Goal: Information Seeking & Learning: Find specific fact

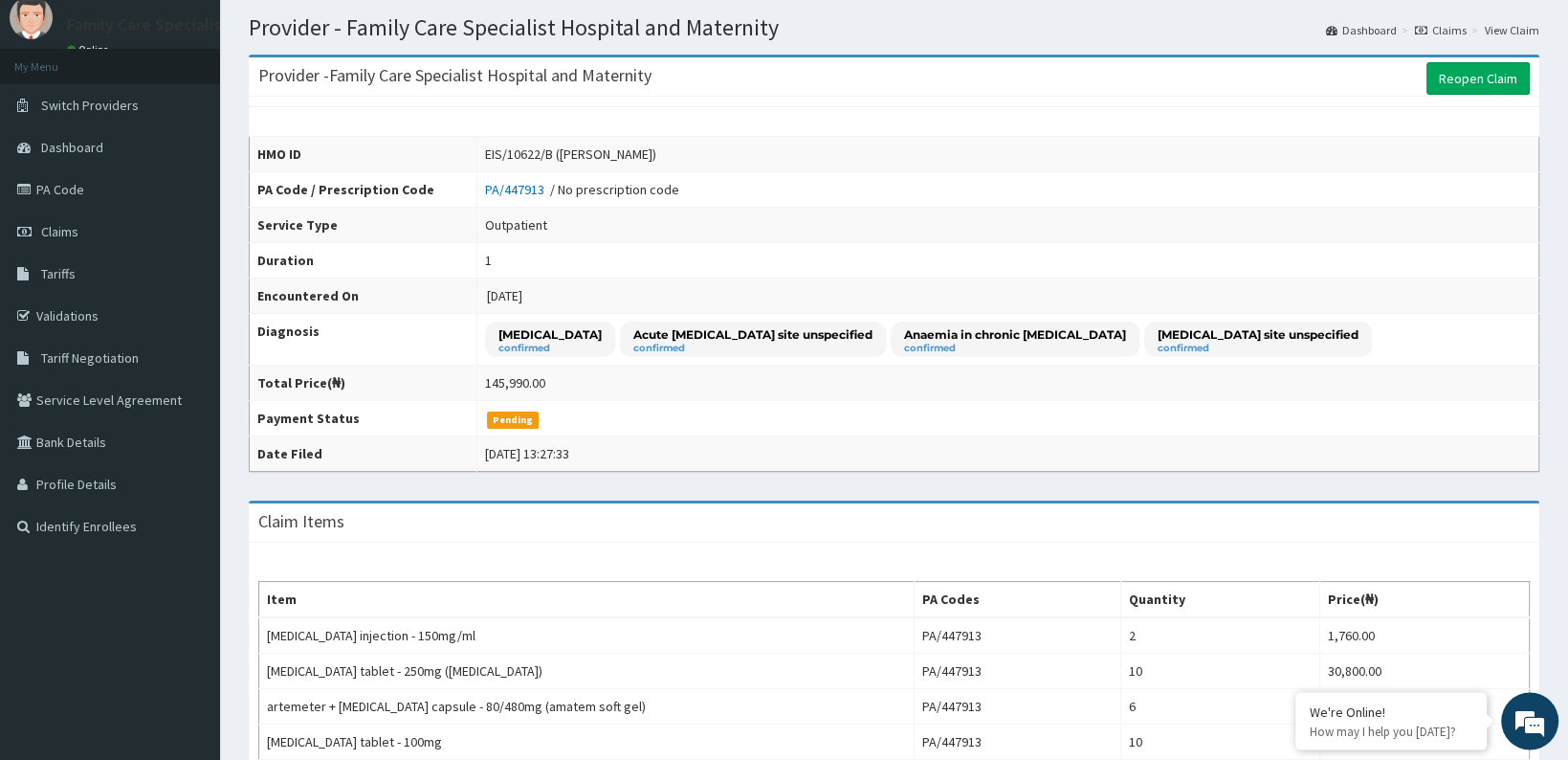
scroll to position [6, 0]
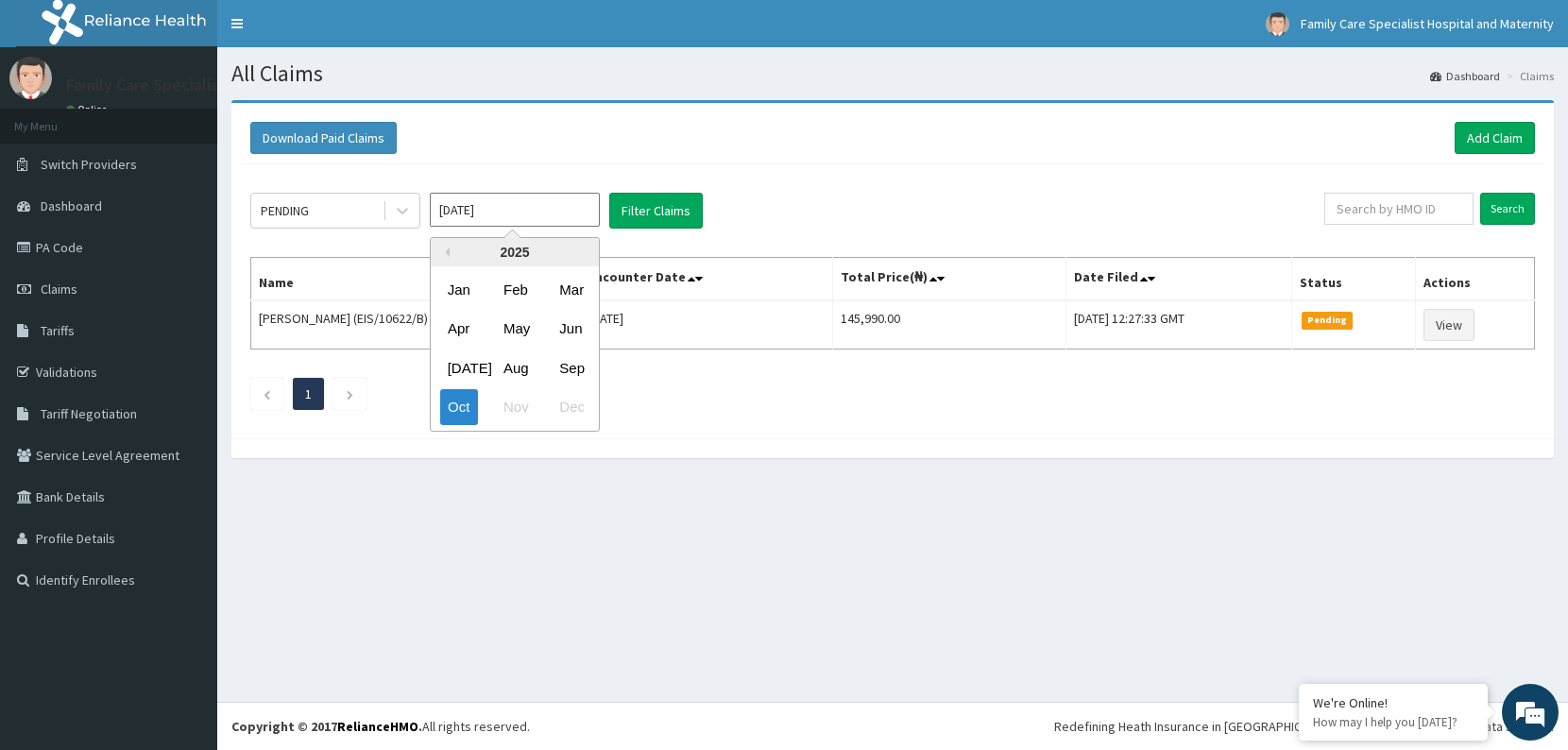
click at [520, 217] on input "Oct 2025" at bounding box center [514, 209] width 170 height 34
click at [577, 373] on div "Sep" at bounding box center [570, 367] width 37 height 35
type input "Sep 2025"
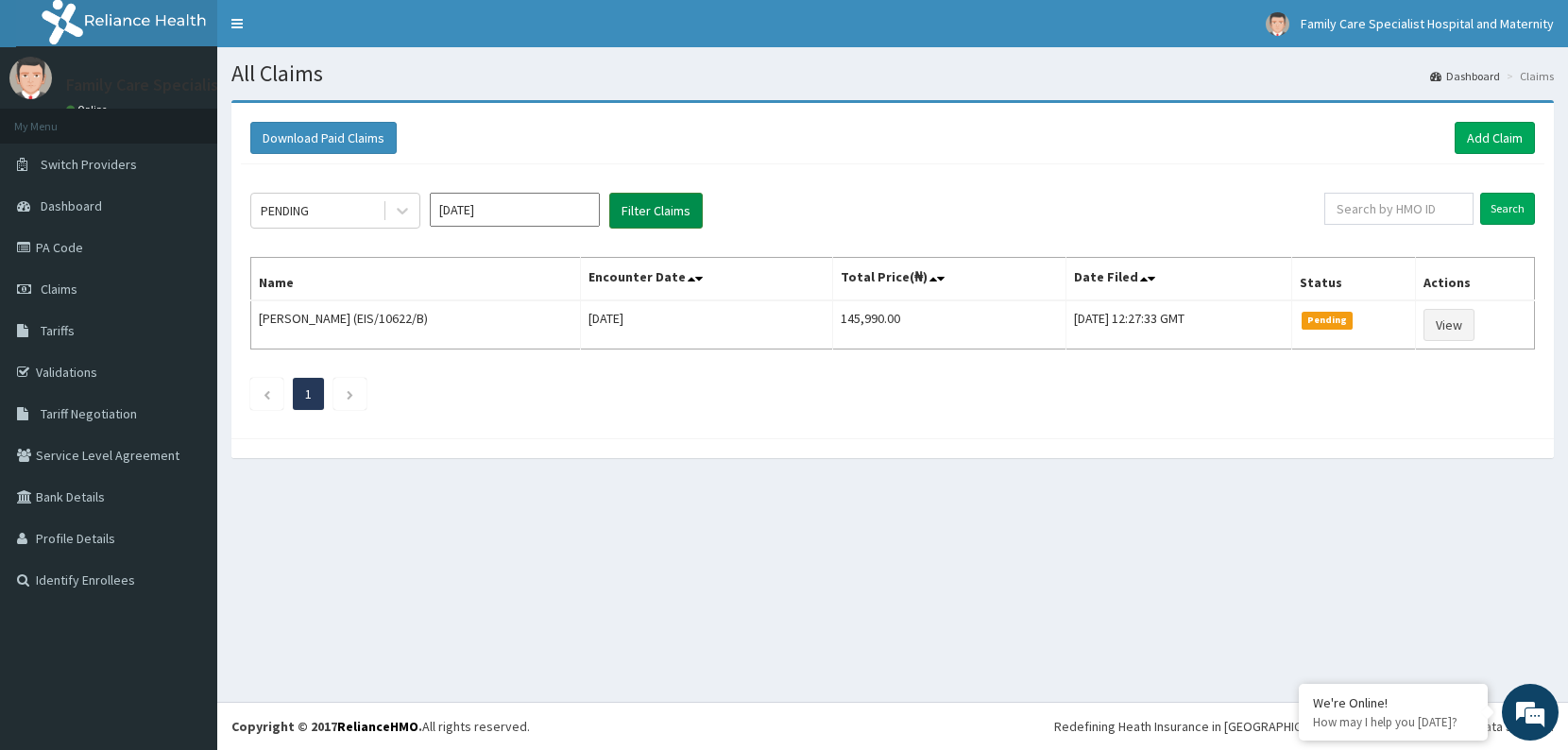
click at [656, 213] on button "Filter Claims" at bounding box center [656, 210] width 93 height 36
click at [423, 202] on div "PENDING Sep 2025 Filter Claims" at bounding box center [786, 210] width 1074 height 36
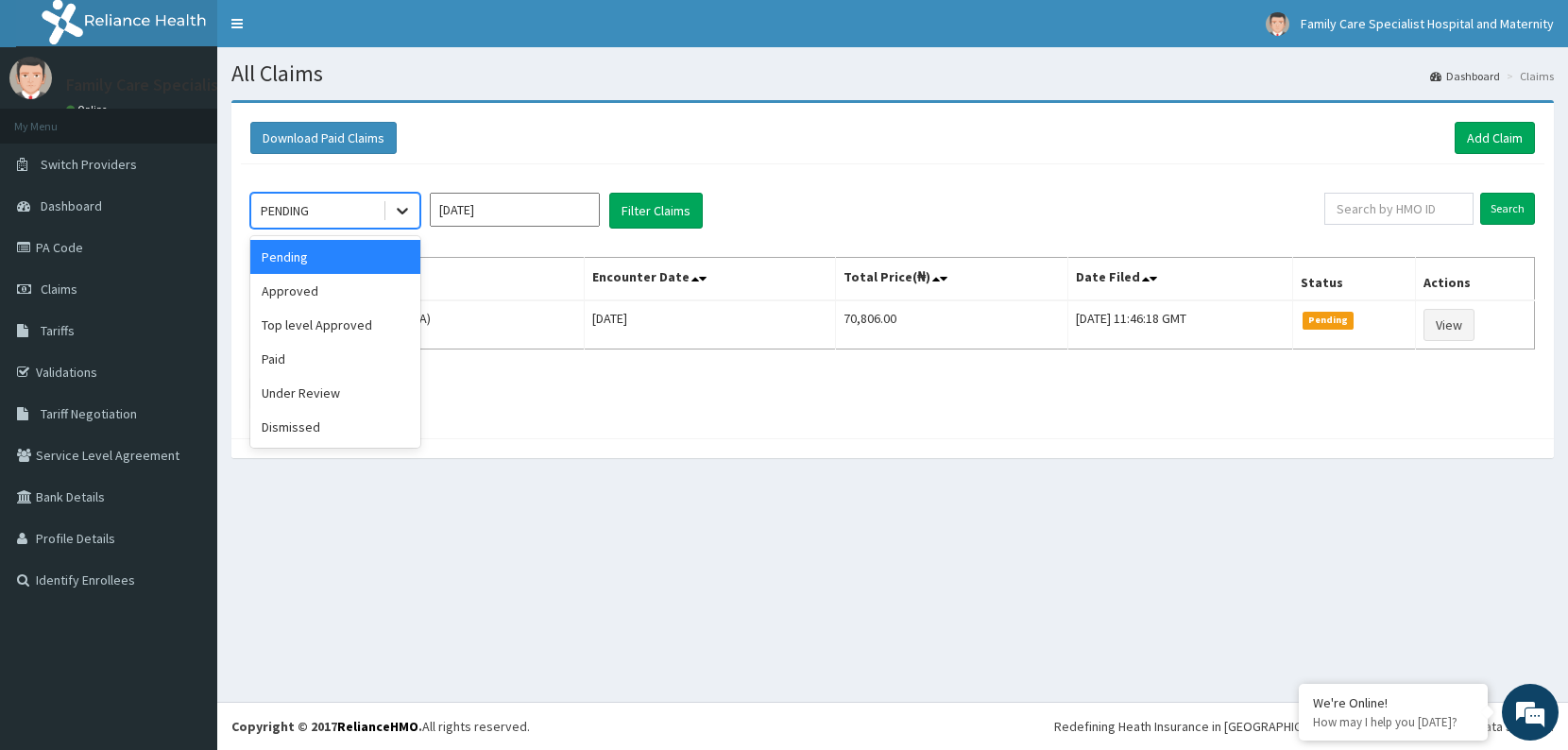
click at [401, 207] on icon at bounding box center [403, 211] width 19 height 19
click at [348, 297] on div "Approved" at bounding box center [335, 290] width 170 height 34
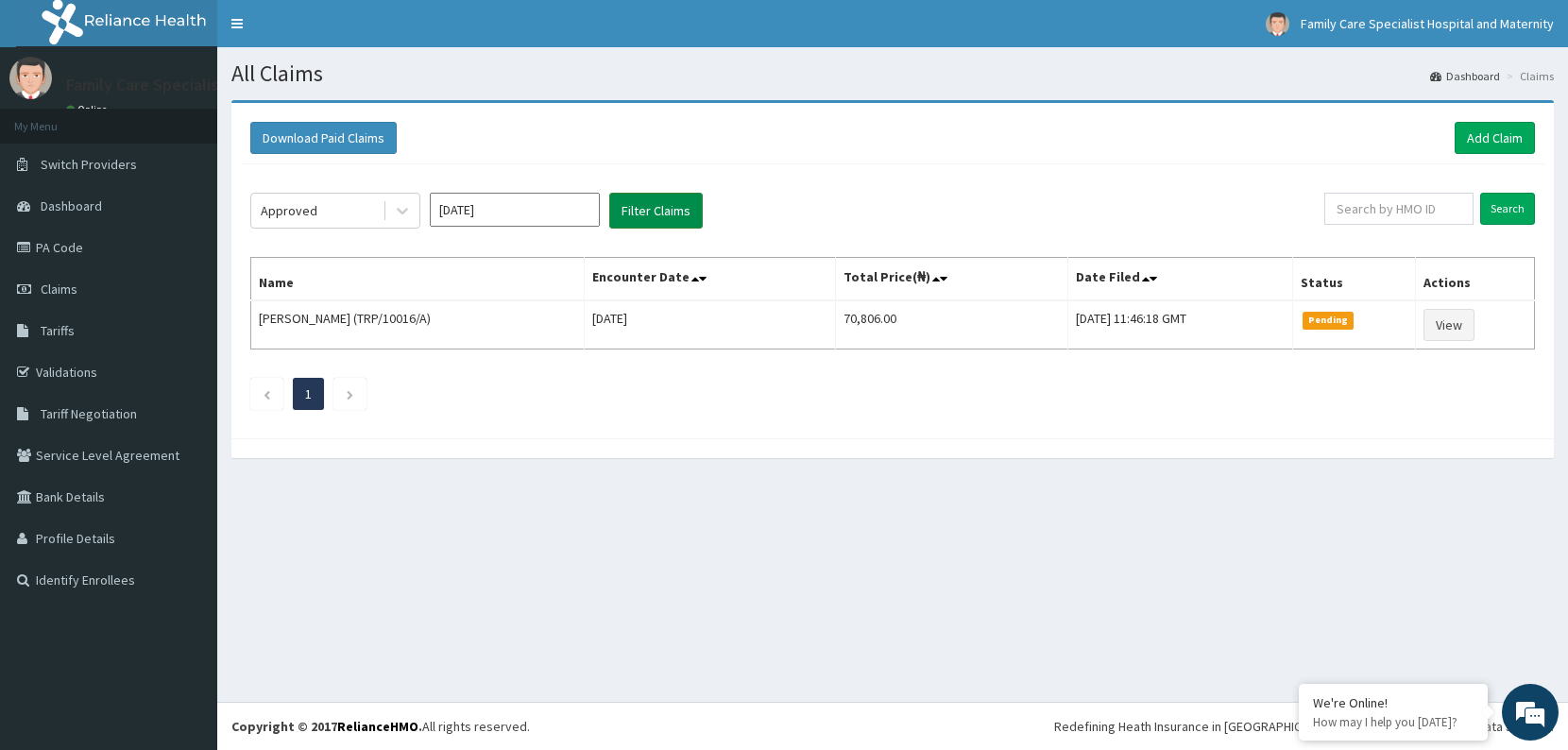
click at [648, 211] on button "Filter Claims" at bounding box center [656, 210] width 93 height 36
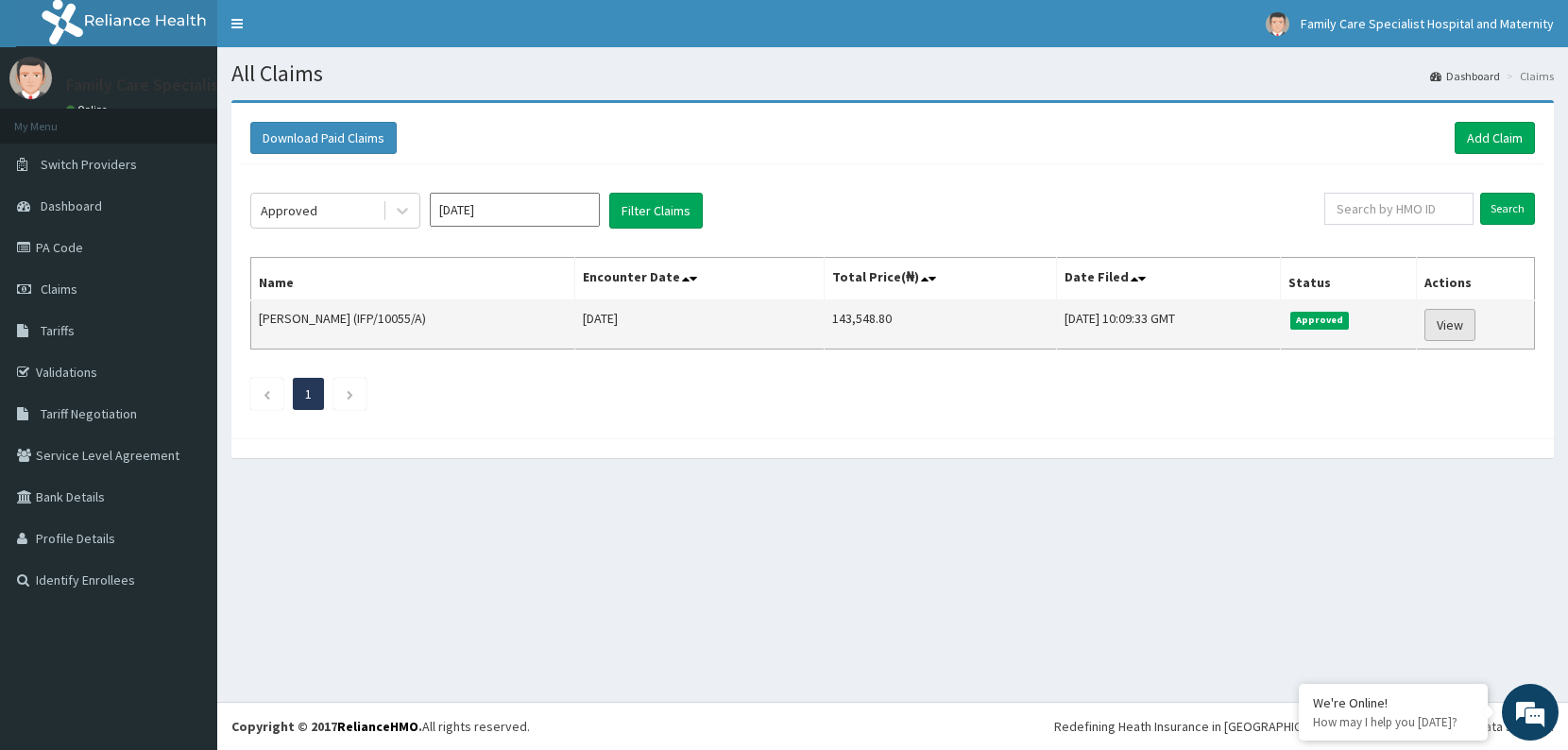
click at [1451, 326] on link "View" at bounding box center [1449, 324] width 51 height 32
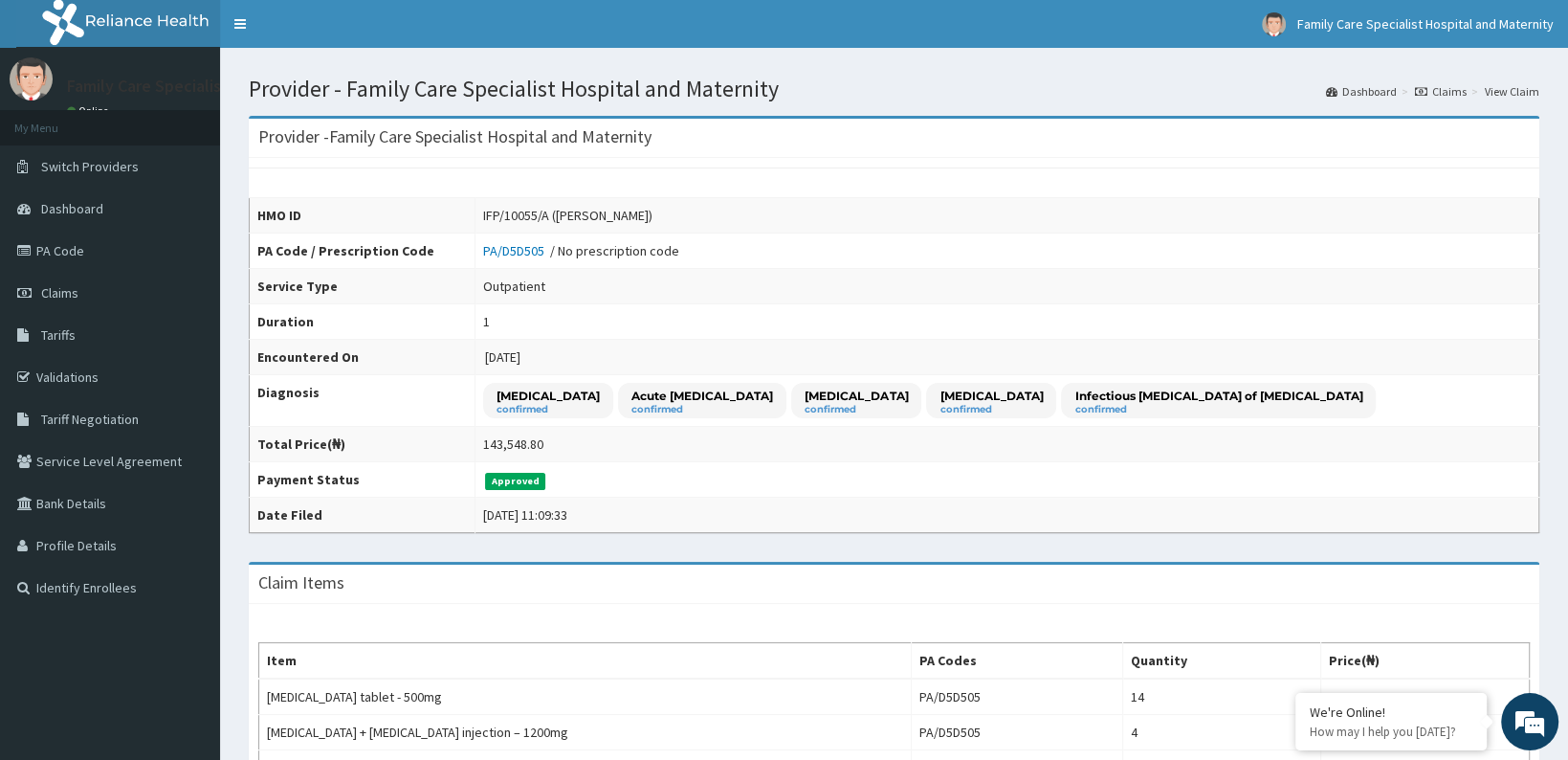
drag, startPoint x: 1567, startPoint y: 644, endPoint x: 1578, endPoint y: 660, distance: 19.4
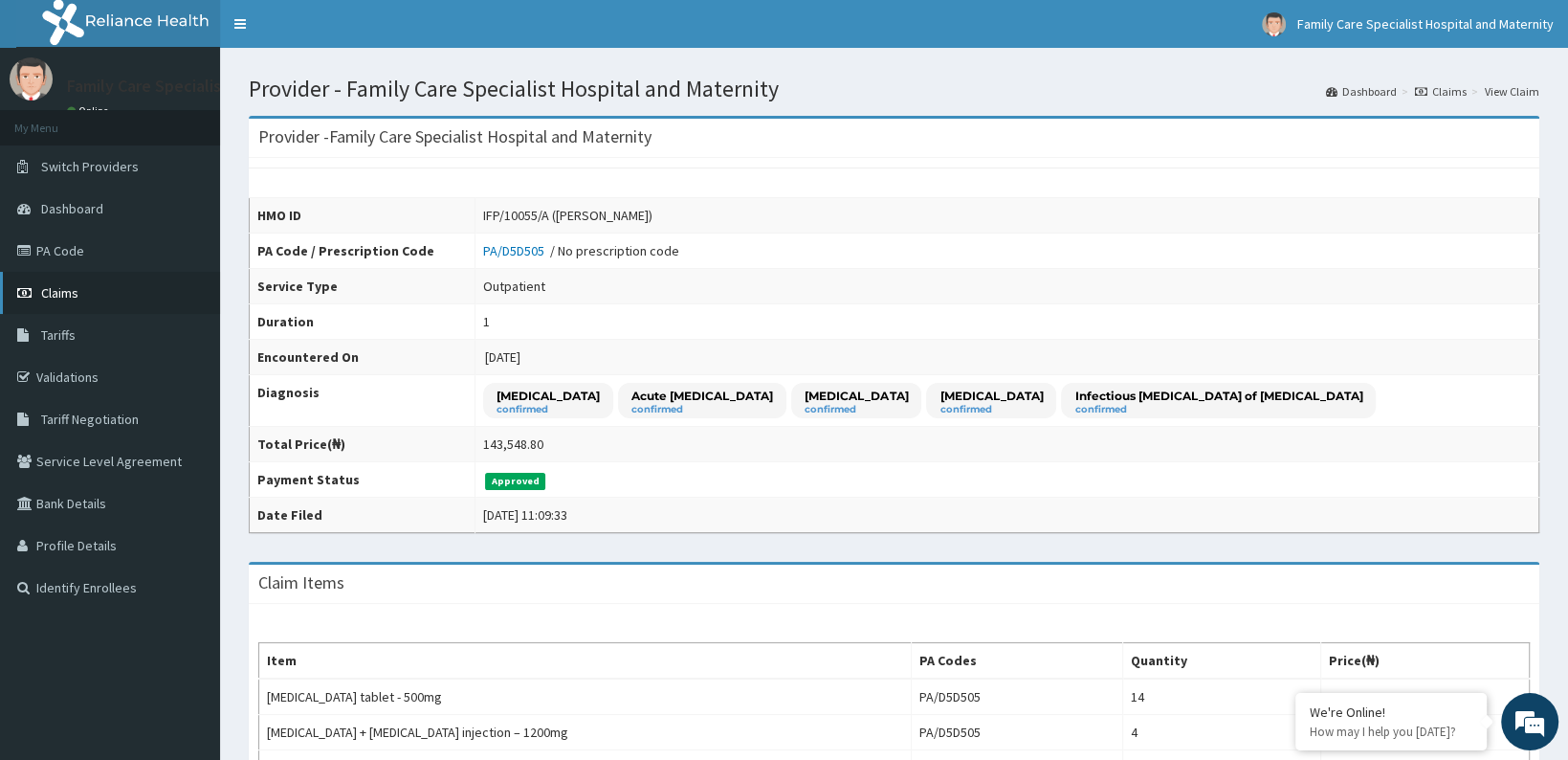
click at [73, 295] on span "Claims" at bounding box center [59, 293] width 37 height 18
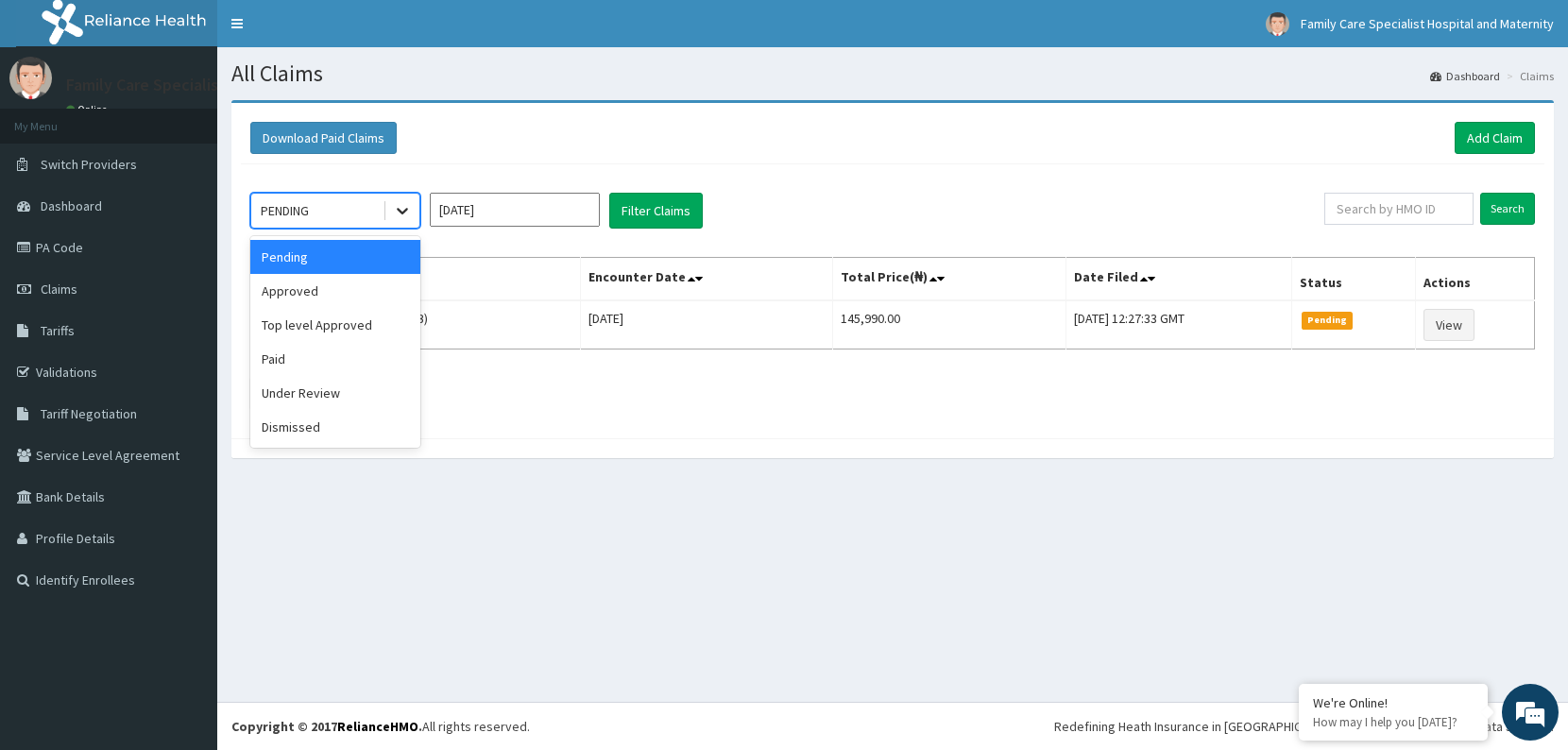
click at [409, 217] on icon at bounding box center [403, 211] width 19 height 19
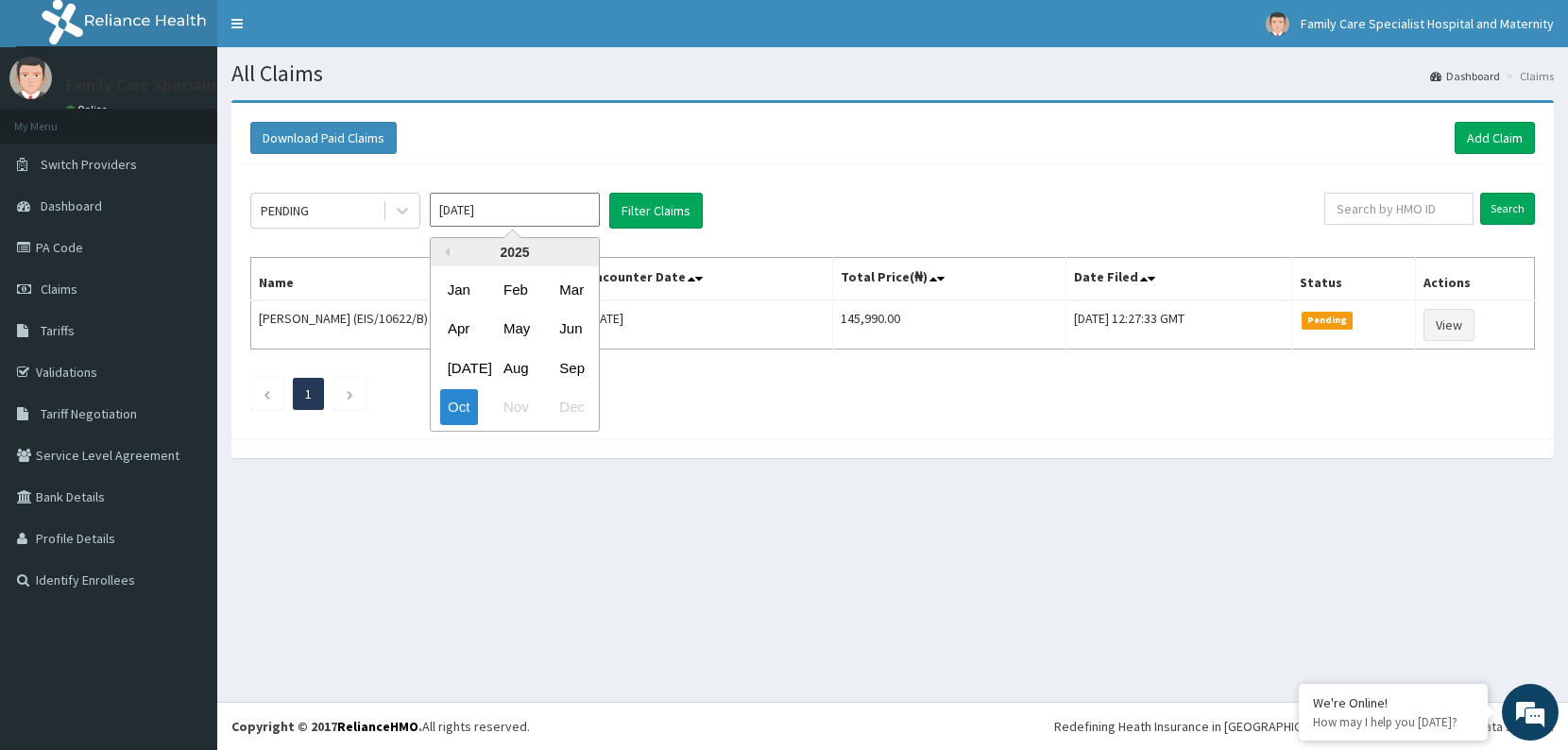
click at [489, 207] on input "Oct 2025" at bounding box center [514, 209] width 170 height 34
click at [582, 379] on div "Sep" at bounding box center [570, 367] width 37 height 35
type input "Sep 2025"
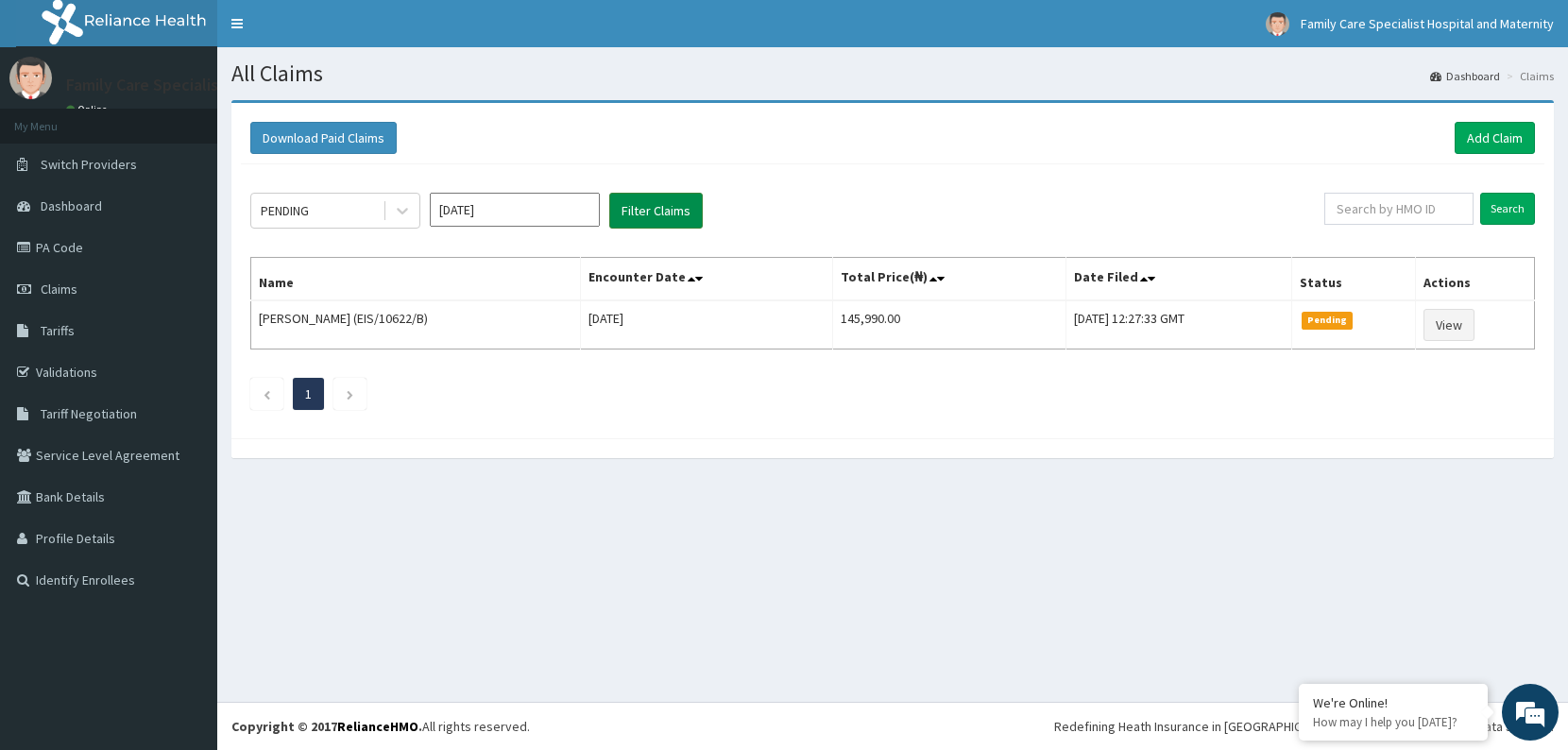
click at [660, 221] on button "Filter Claims" at bounding box center [656, 210] width 93 height 36
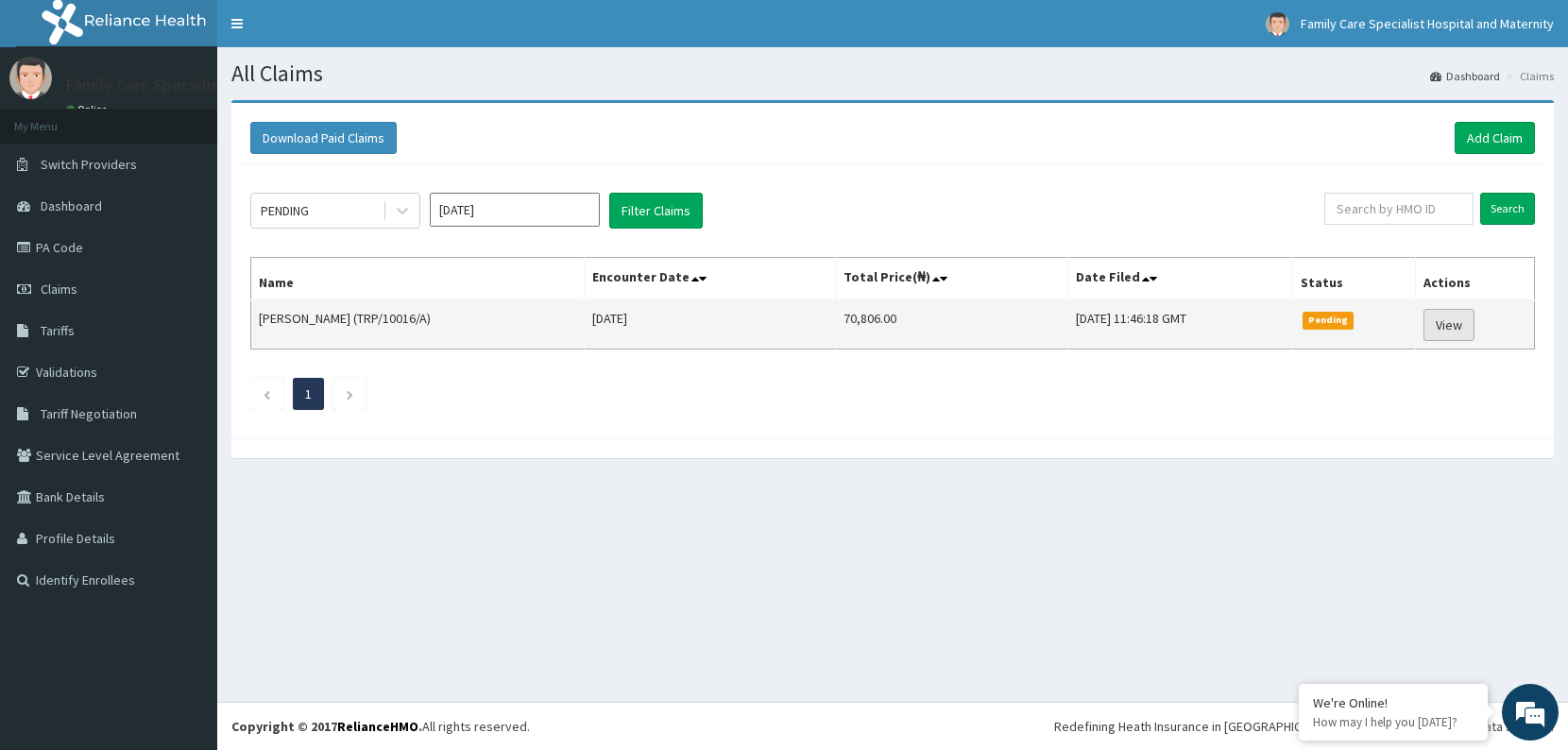
click at [1457, 322] on link "View" at bounding box center [1448, 324] width 51 height 32
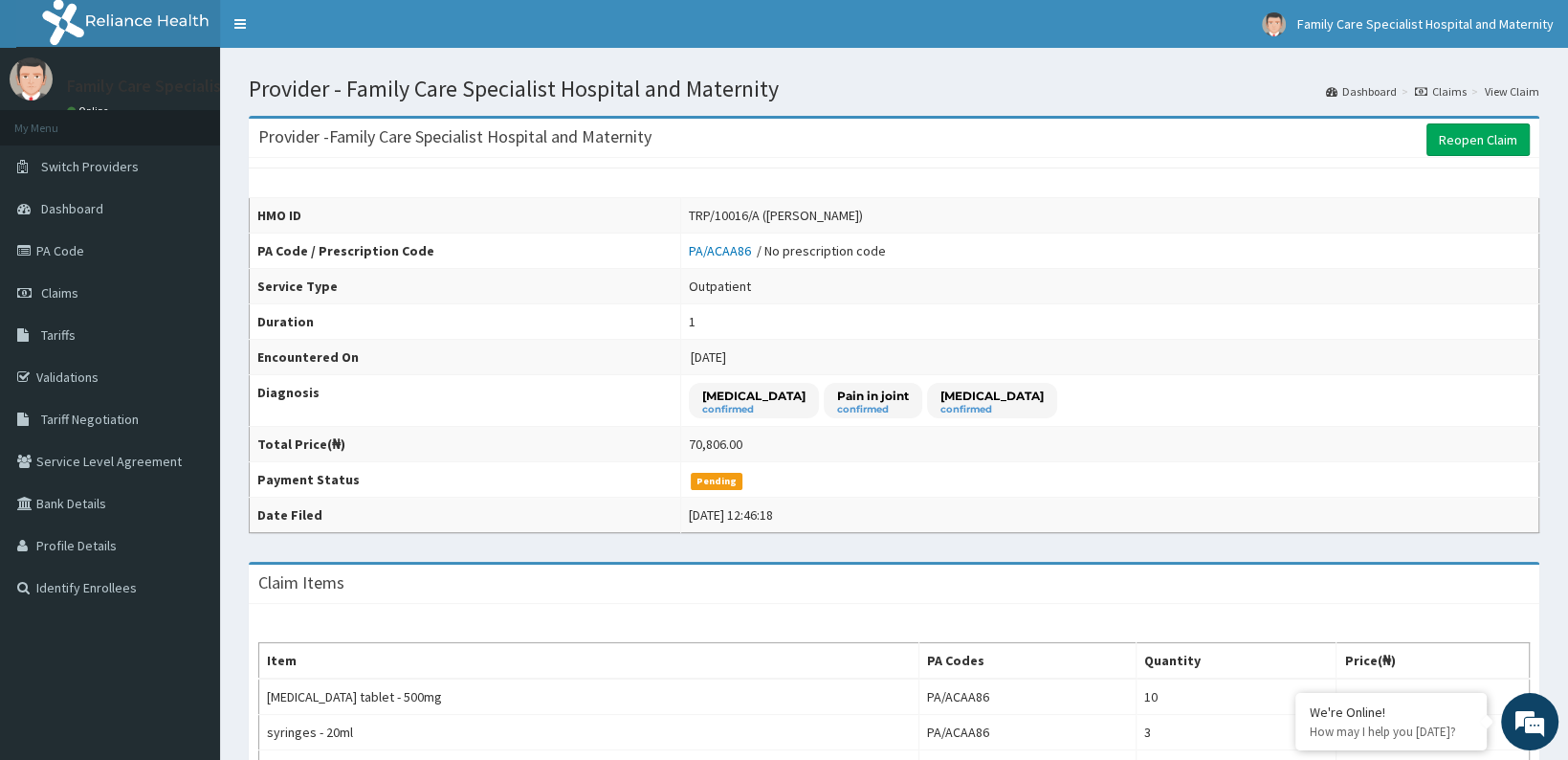
click at [1567, 559] on div "Provider - Family Care Specialist Hospital and Maternity Reopen Claim HMO ID TR…" at bounding box center [894, 681] width 1348 height 1159
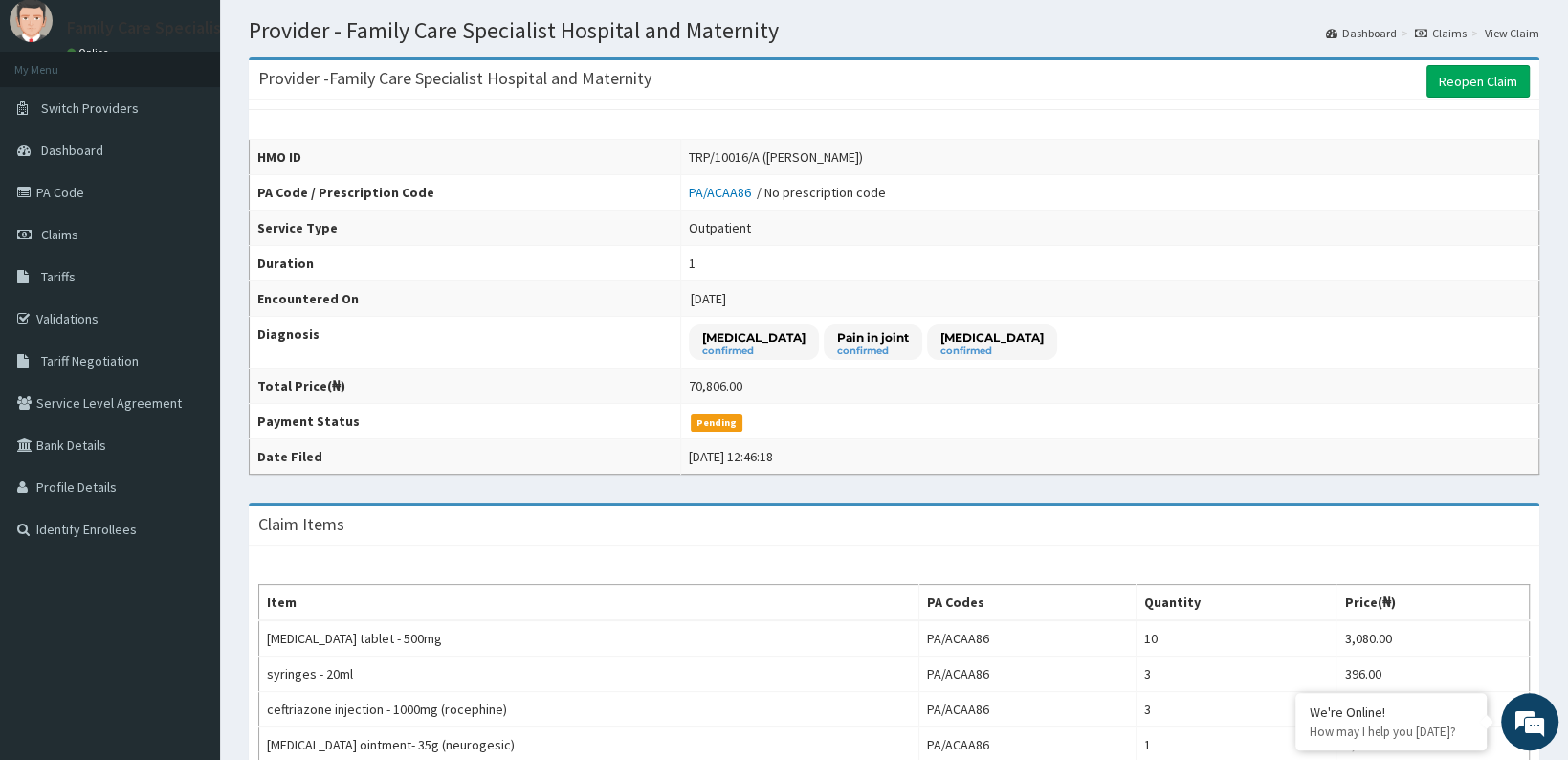
scroll to position [3, 0]
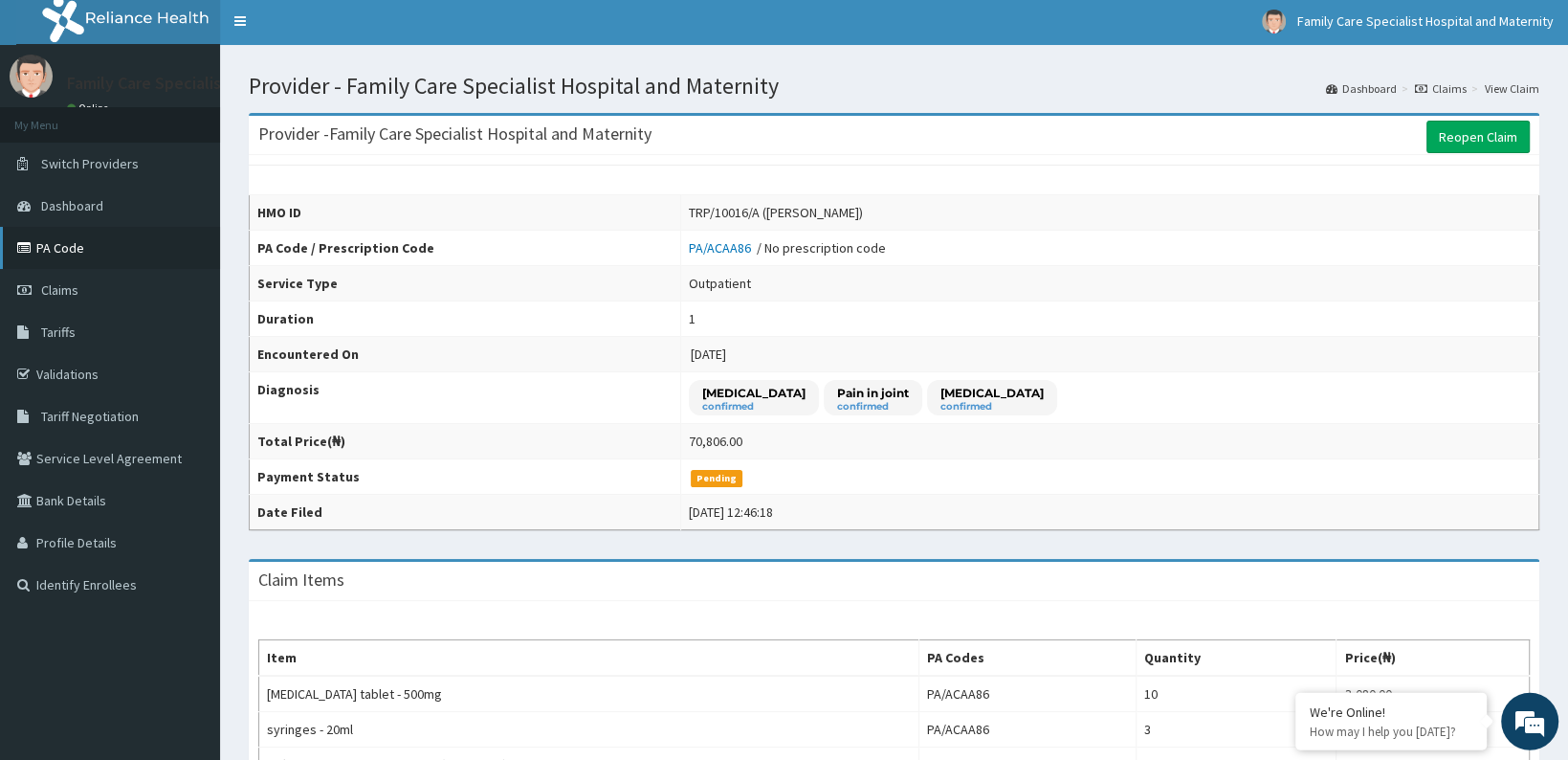
click at [61, 247] on link "PA Code" at bounding box center [110, 247] width 220 height 42
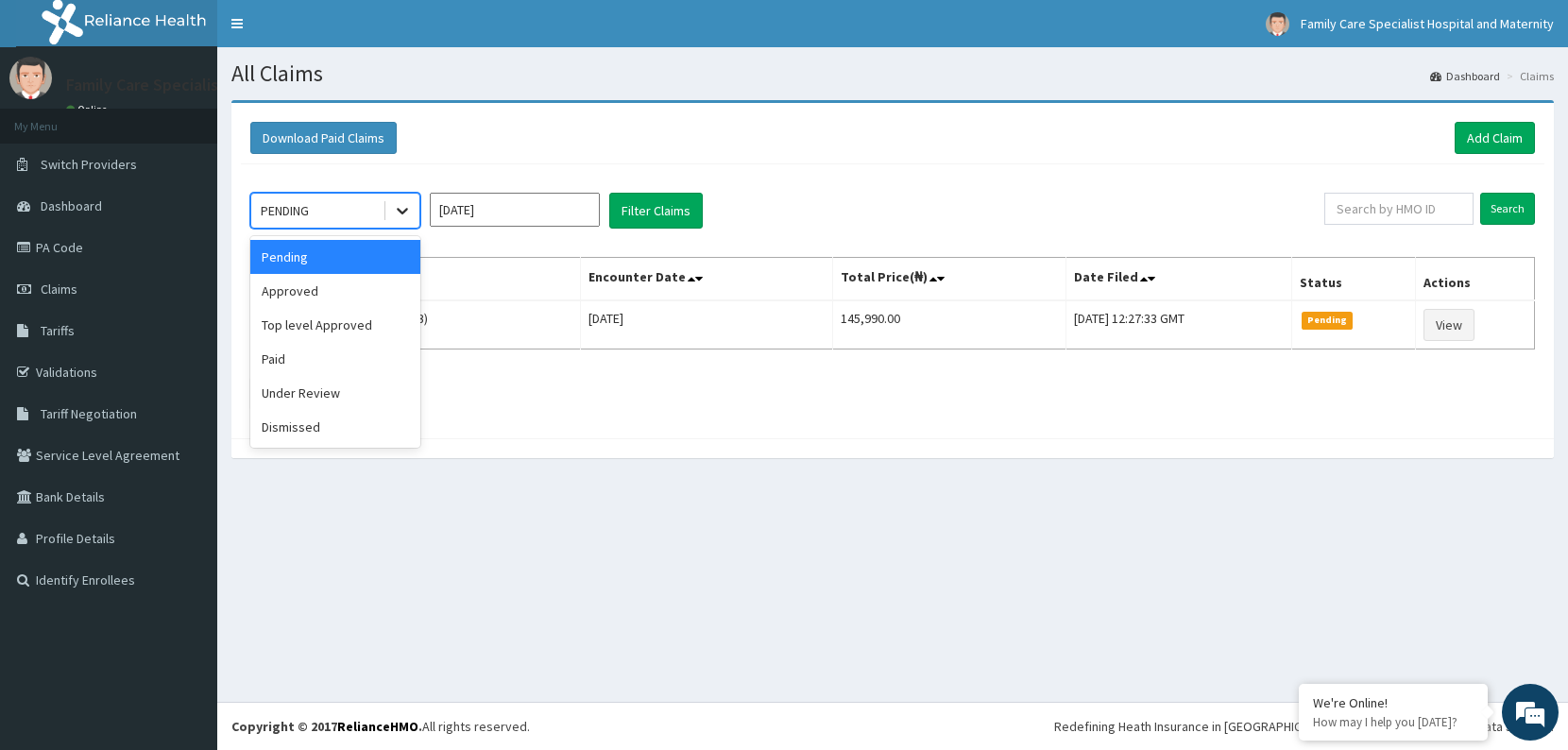
click at [398, 211] on icon at bounding box center [403, 212] width 12 height 7
click at [332, 288] on div "Approved" at bounding box center [335, 290] width 170 height 34
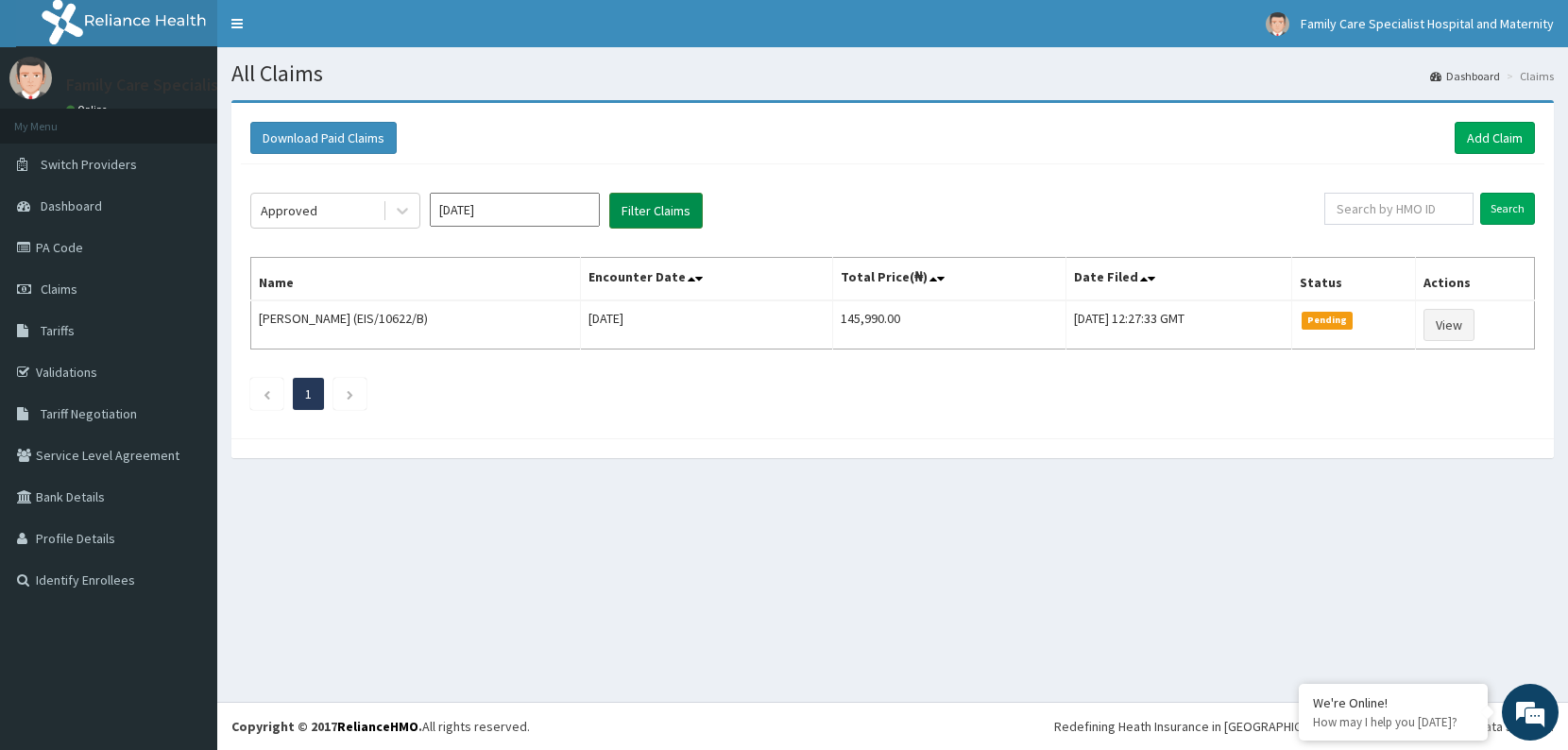
click at [646, 213] on button "Filter Claims" at bounding box center [656, 210] width 93 height 36
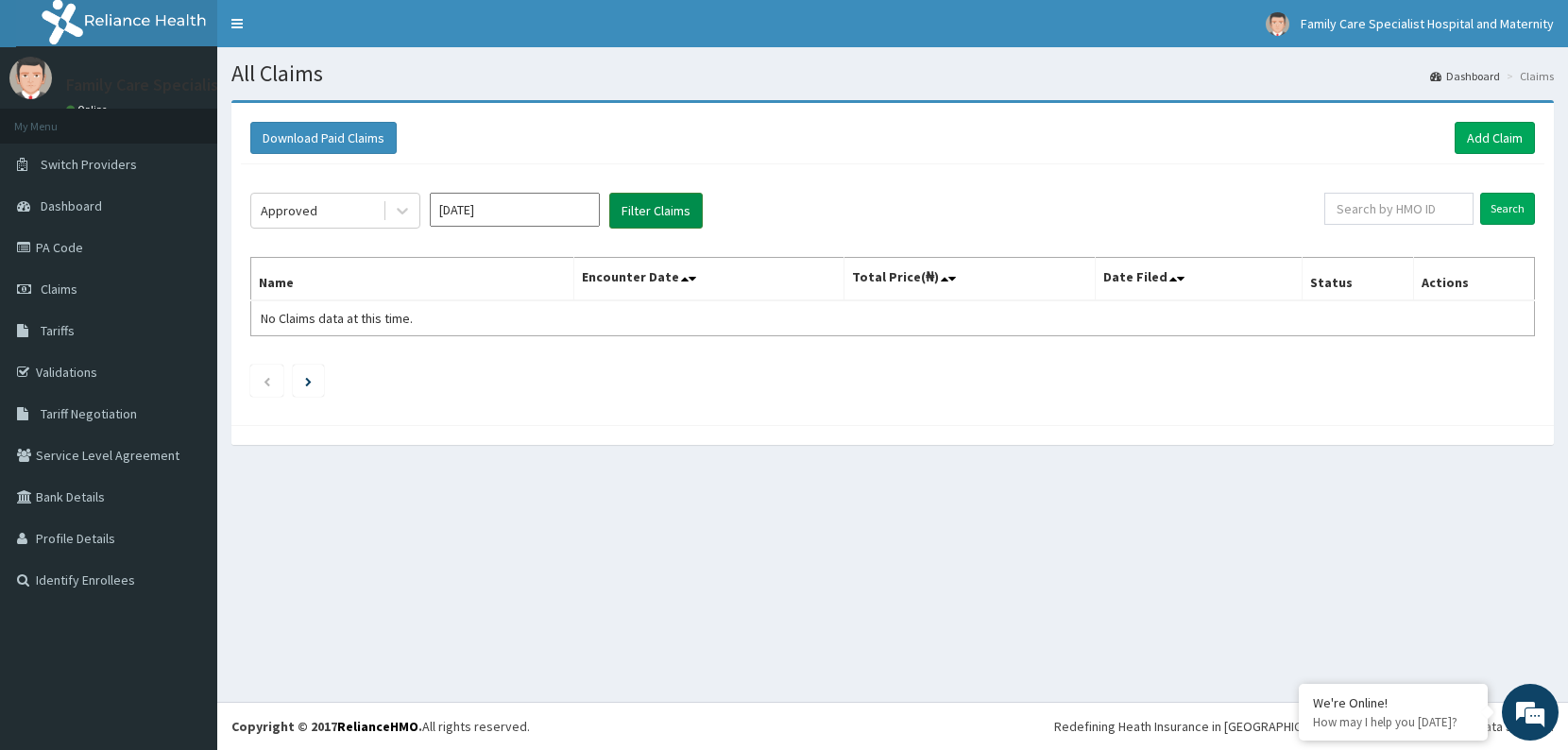
click at [646, 213] on button "Filter Claims" at bounding box center [656, 210] width 93 height 36
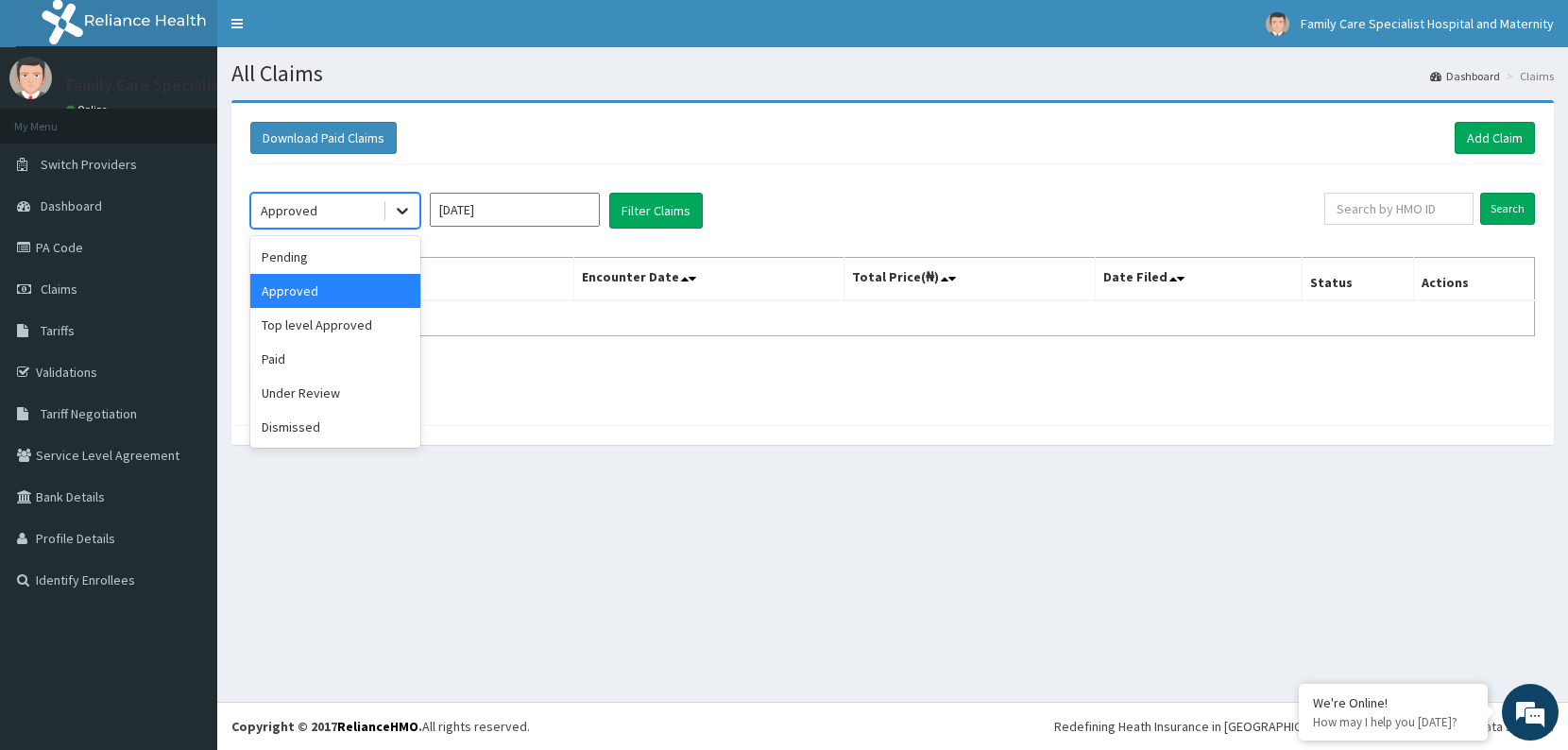
click at [406, 212] on icon at bounding box center [403, 211] width 19 height 19
click at [320, 392] on div "Under Review" at bounding box center [335, 392] width 170 height 34
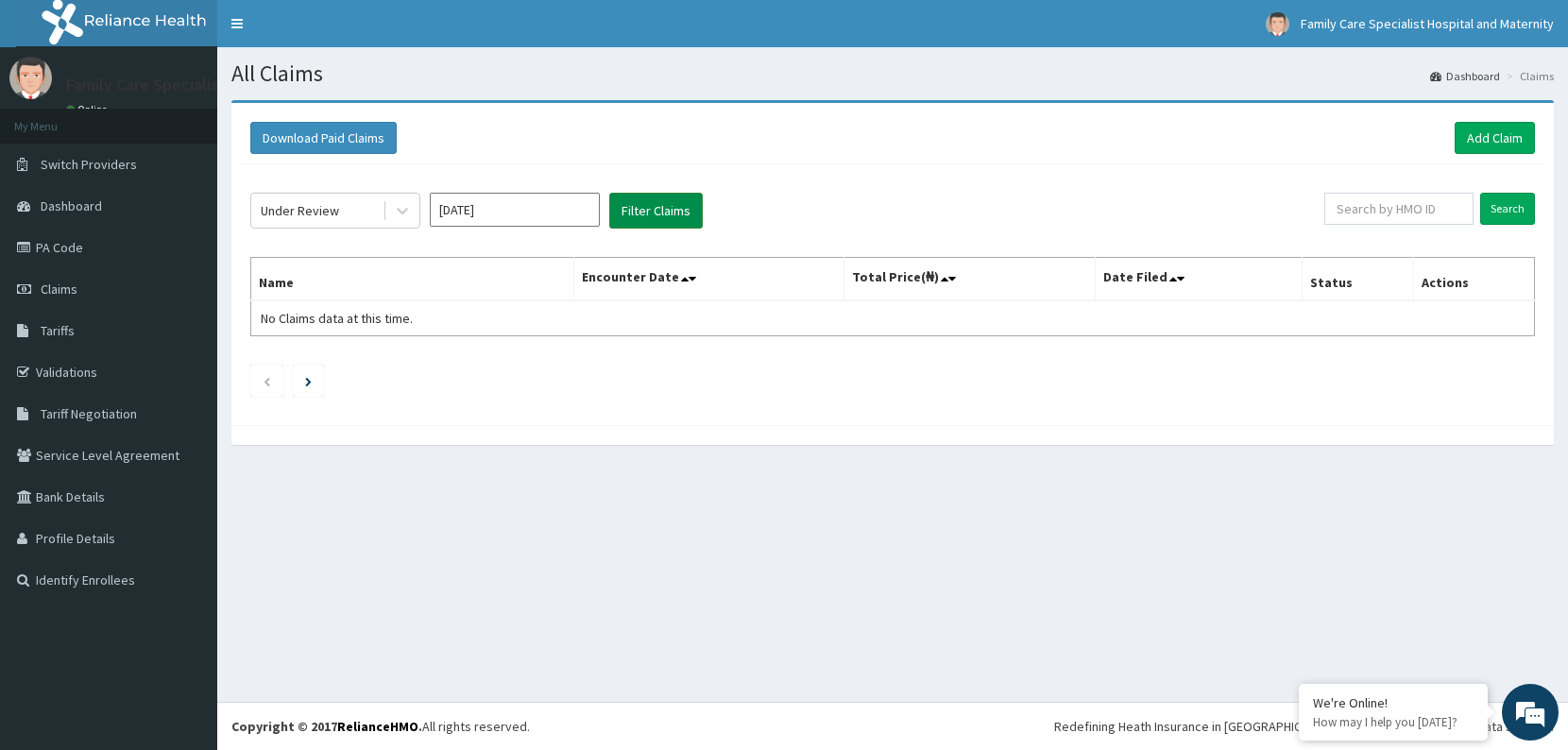
click at [651, 220] on button "Filter Claims" at bounding box center [656, 210] width 93 height 36
click at [92, 244] on link "PA Code" at bounding box center [109, 247] width 217 height 41
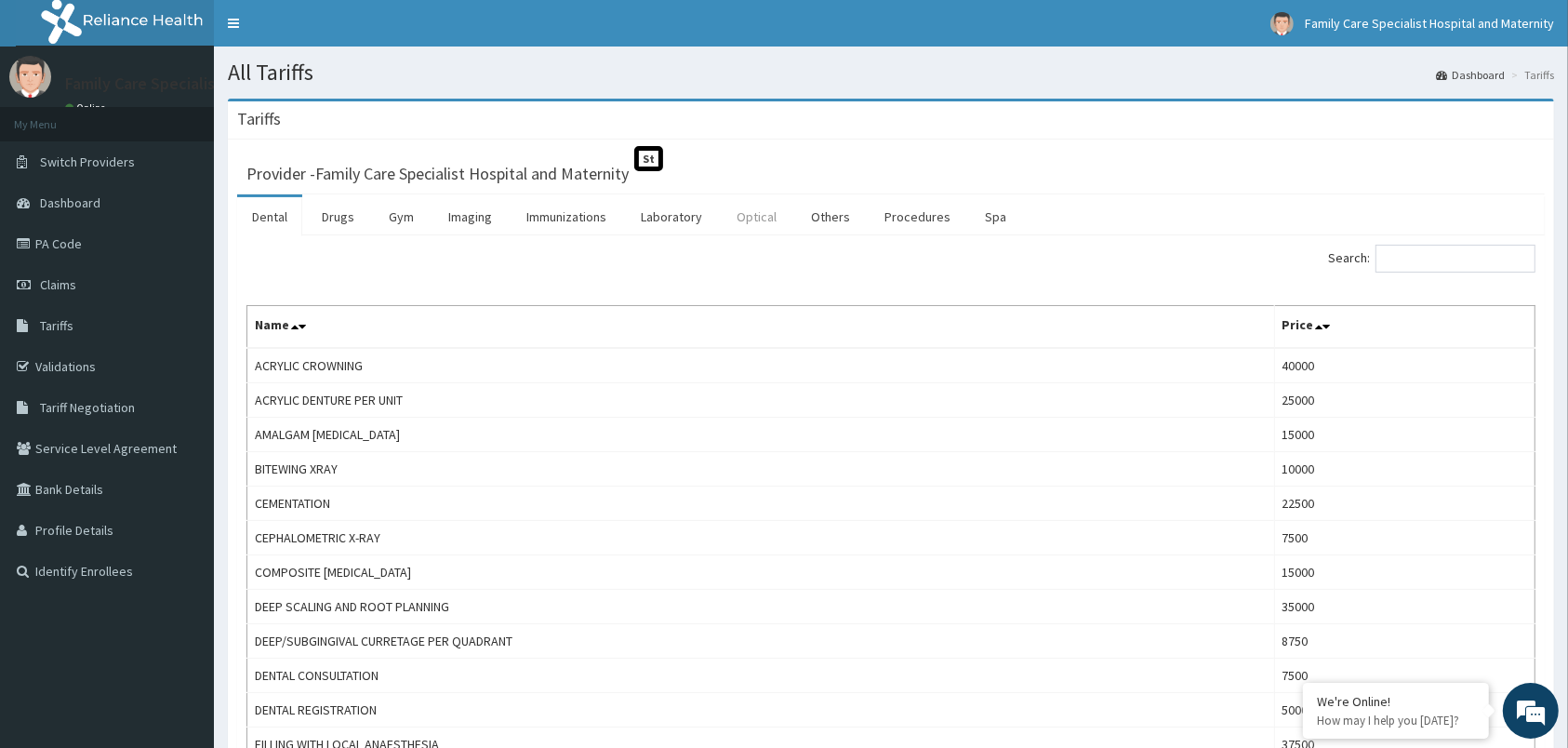
click at [771, 215] on link "Optical" at bounding box center [757, 216] width 70 height 39
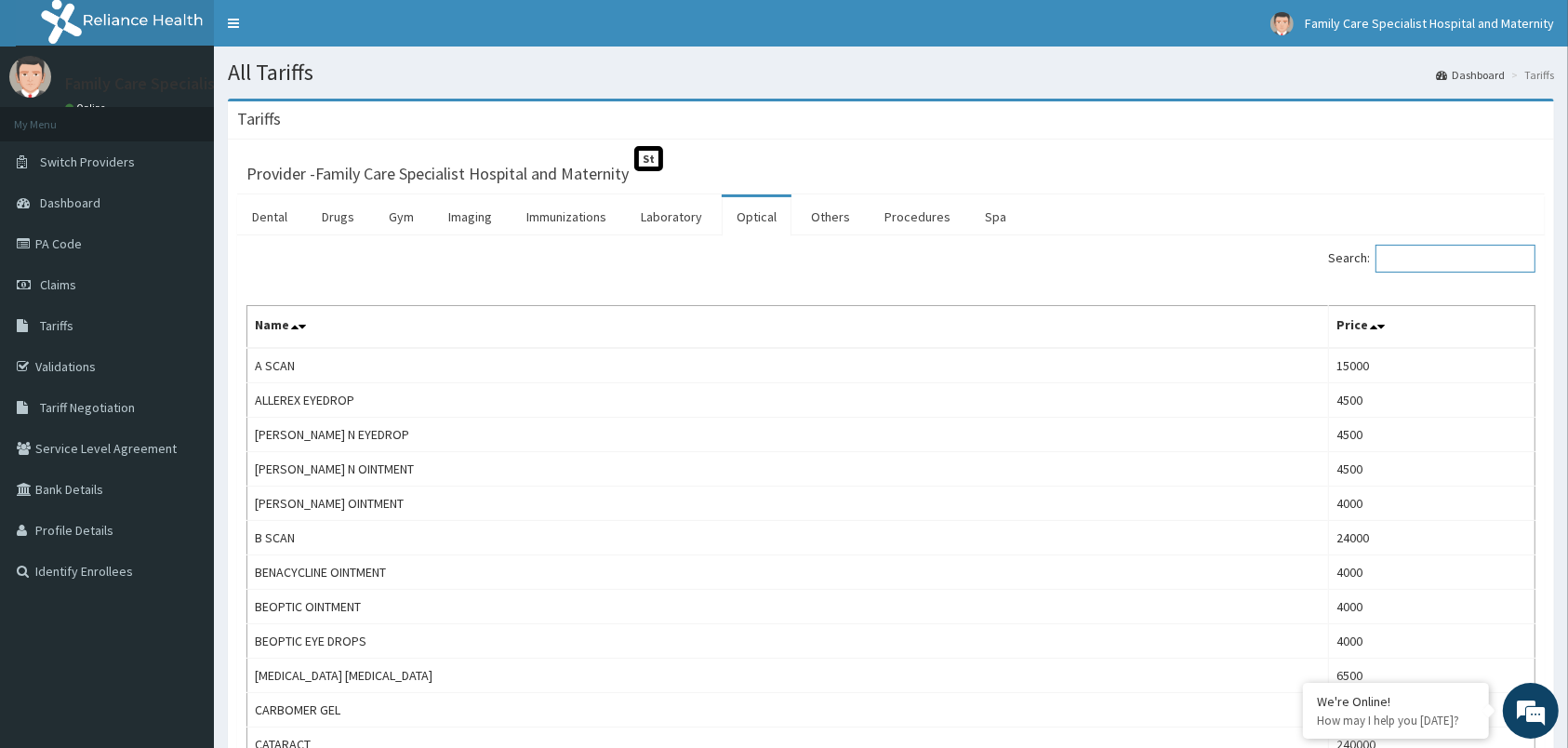
click at [1440, 258] on input "Search:" at bounding box center [1455, 258] width 160 height 27
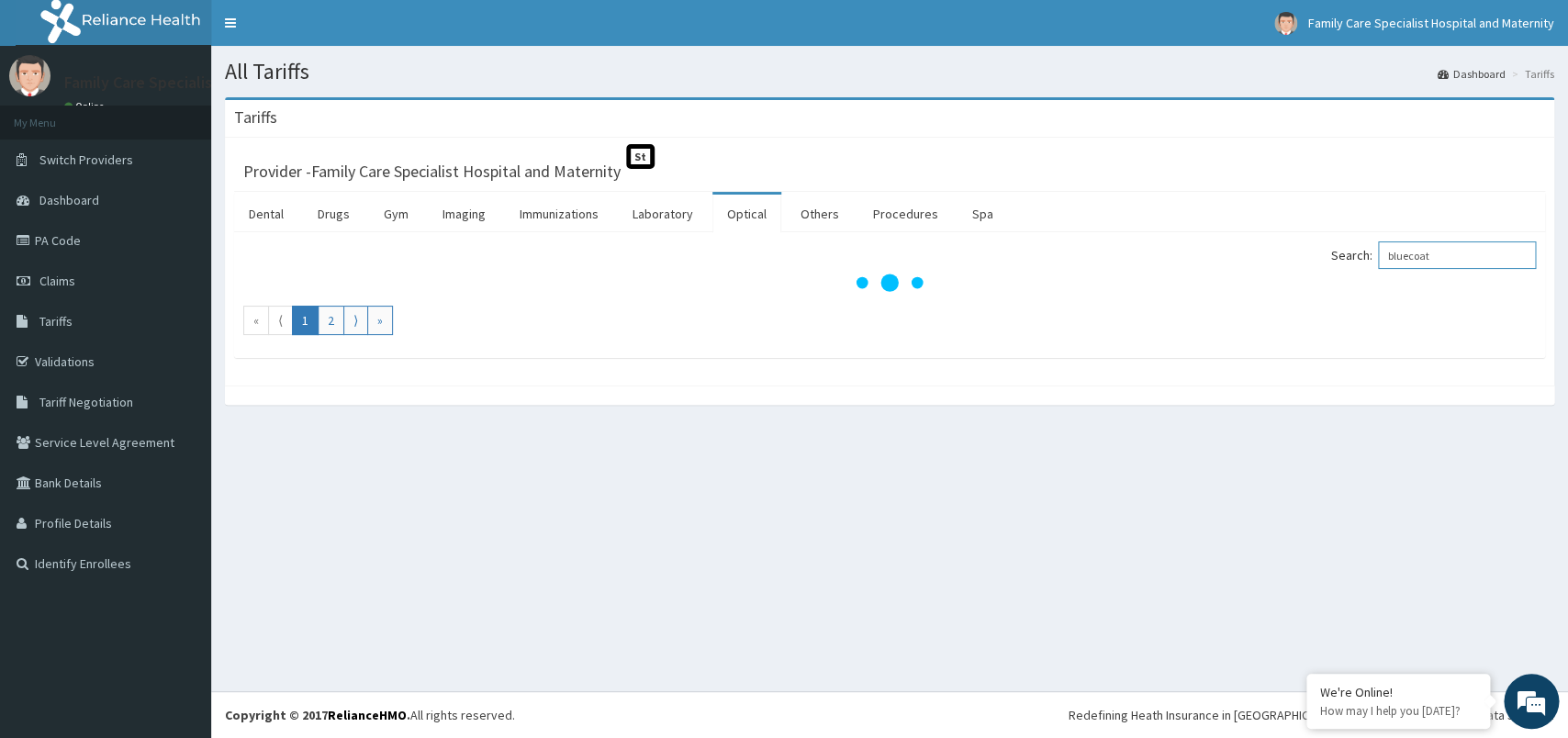
type input "bluecoat"
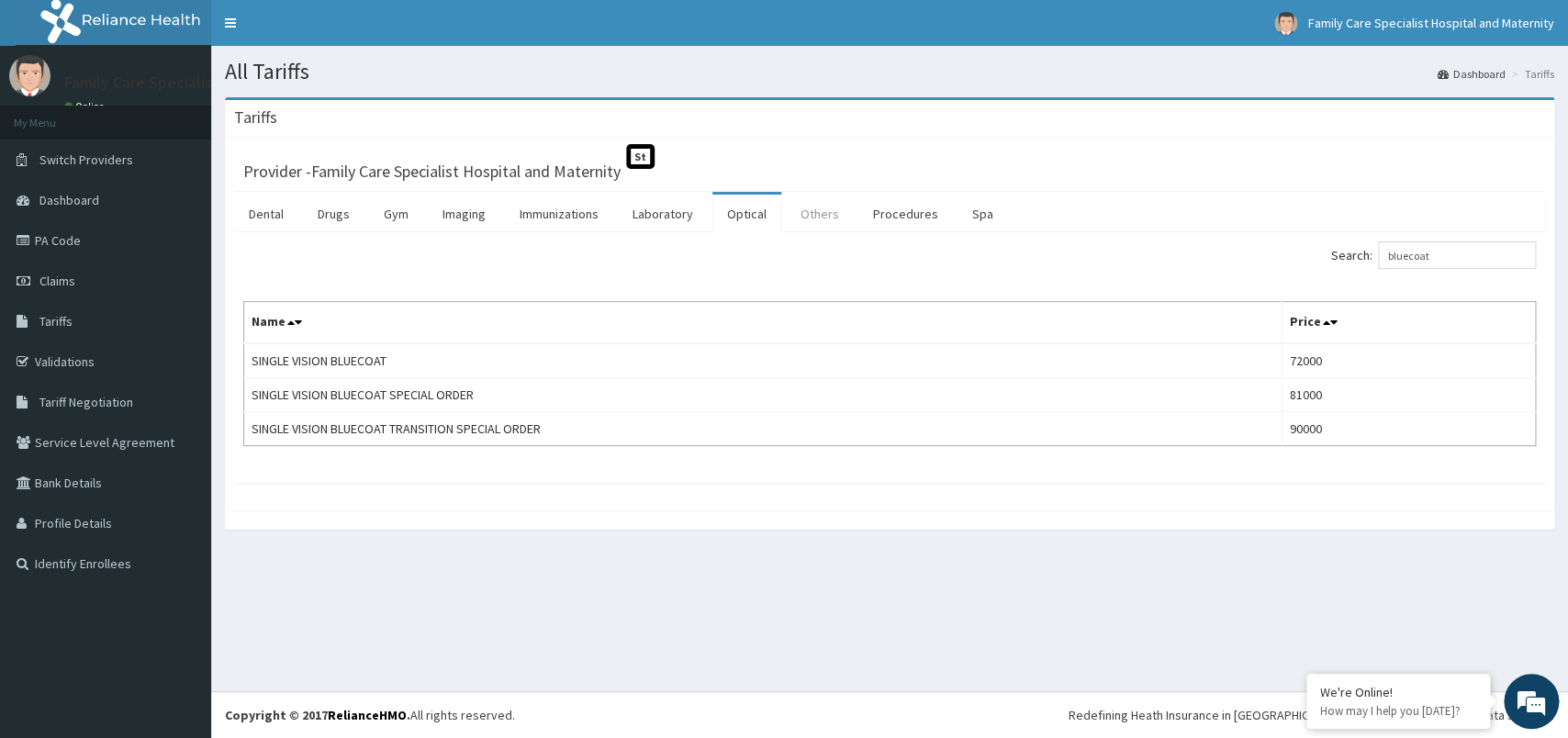
click at [825, 210] on link "Others" at bounding box center [820, 213] width 68 height 38
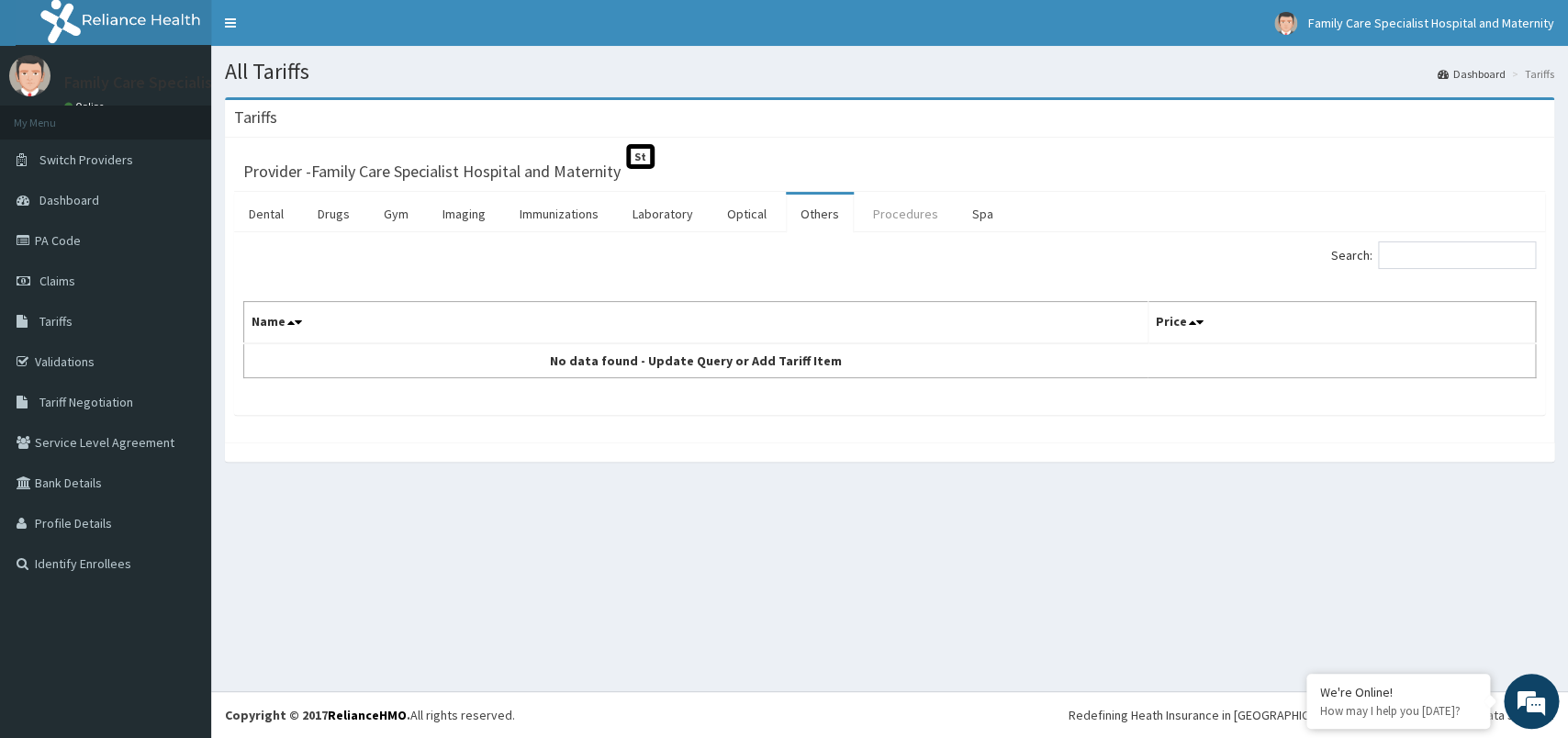
click at [893, 220] on link "Procedures" at bounding box center [905, 213] width 94 height 38
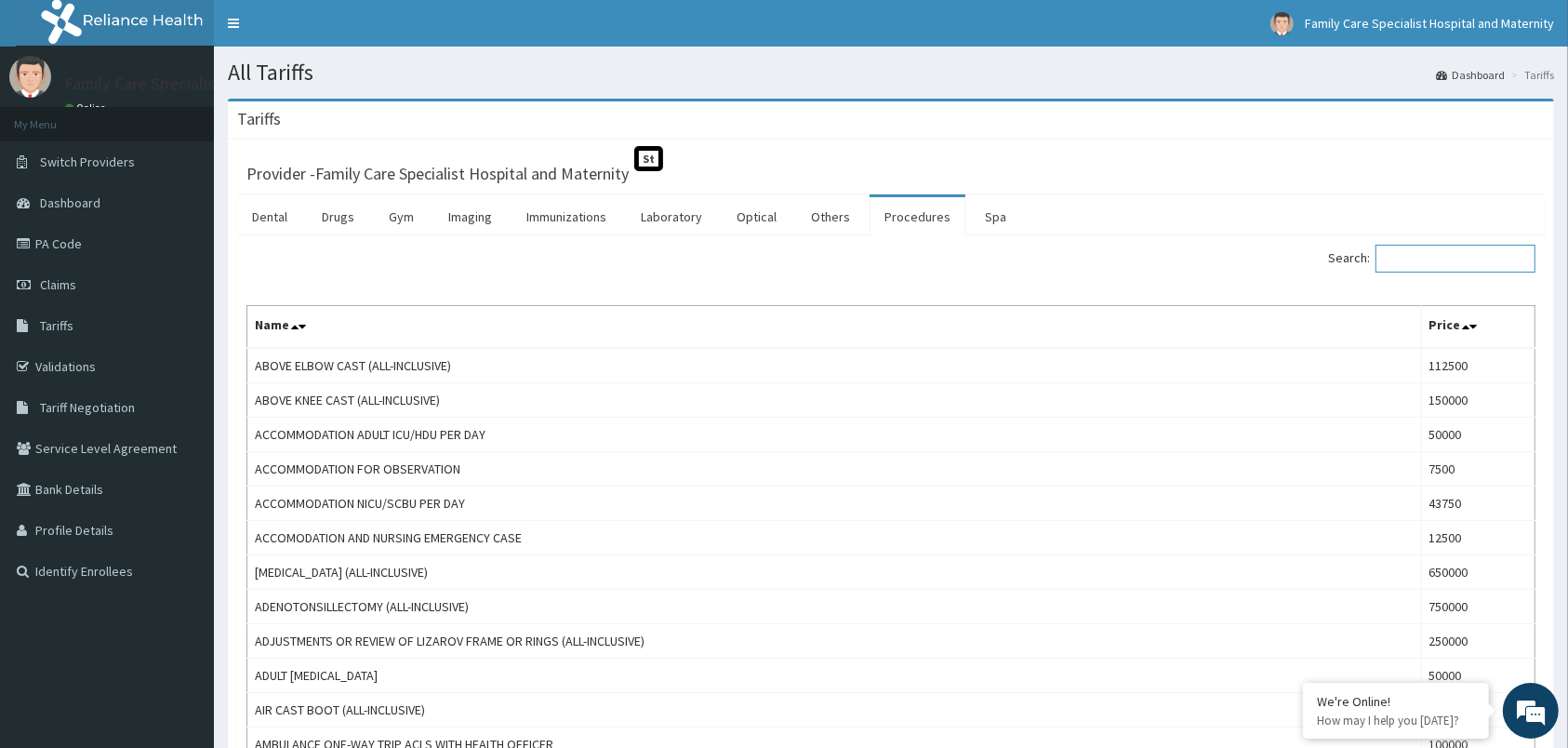
click at [1435, 266] on input "Search:" at bounding box center [1455, 258] width 160 height 27
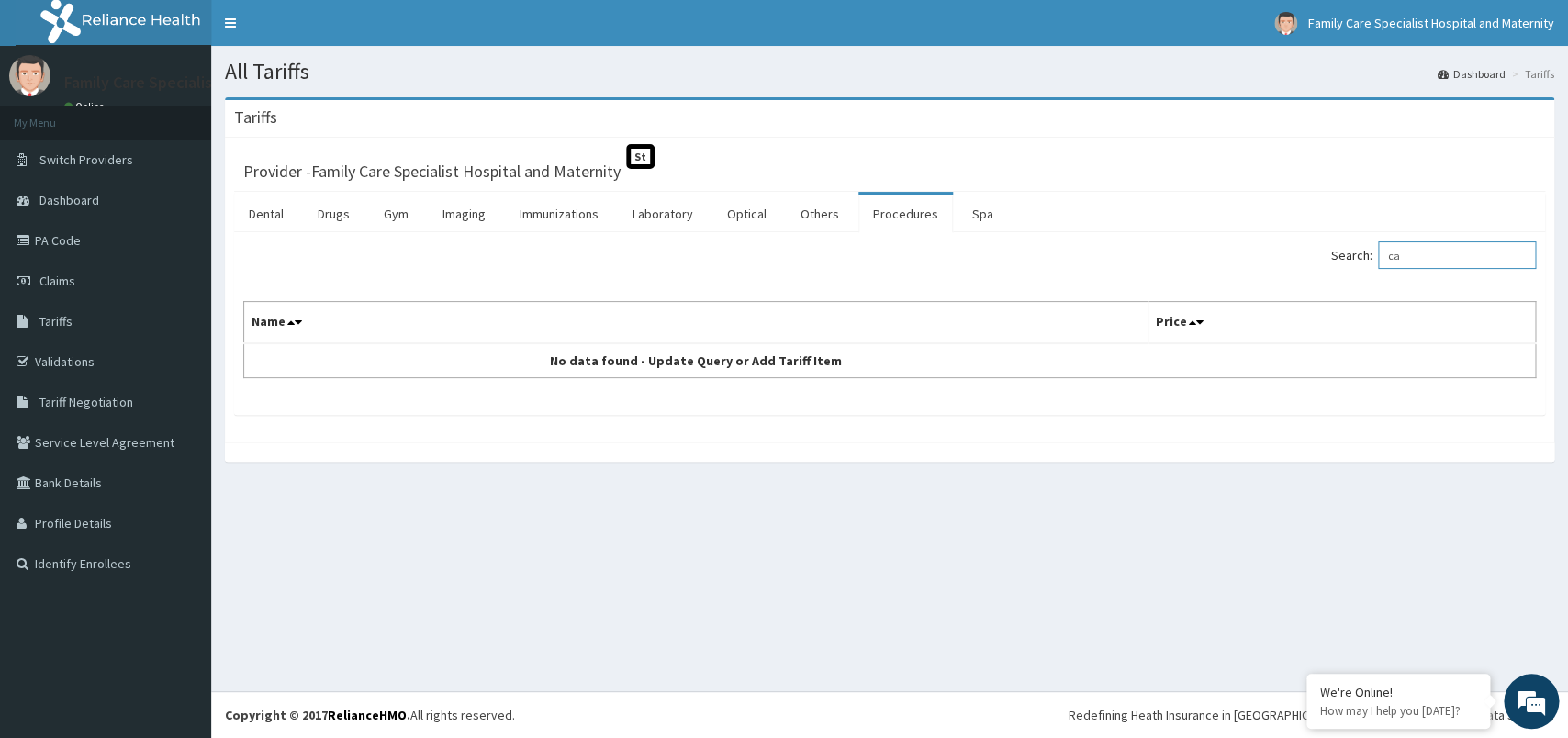
type input "c"
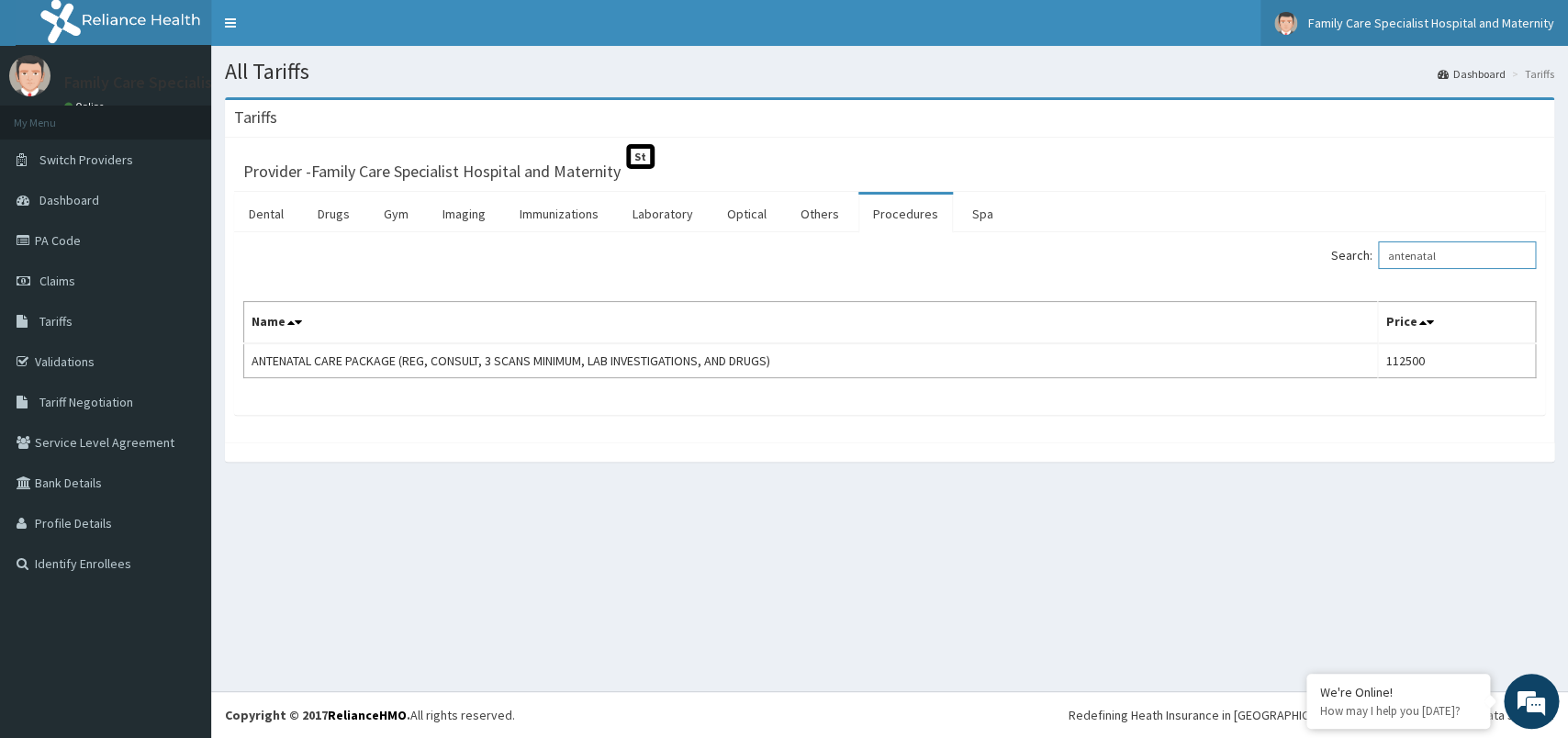
type input "antenatal"
